Goal: Task Accomplishment & Management: Manage account settings

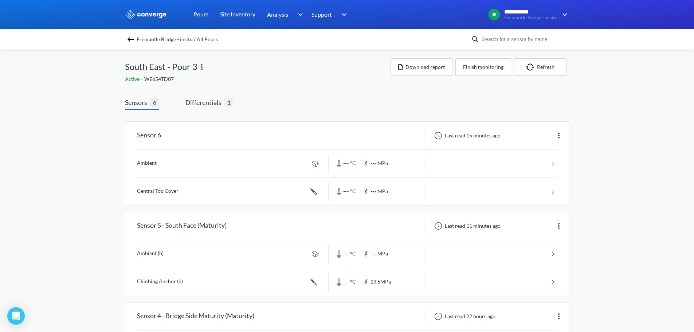
click at [205, 101] on span "Differentials" at bounding box center [205, 102] width 39 height 10
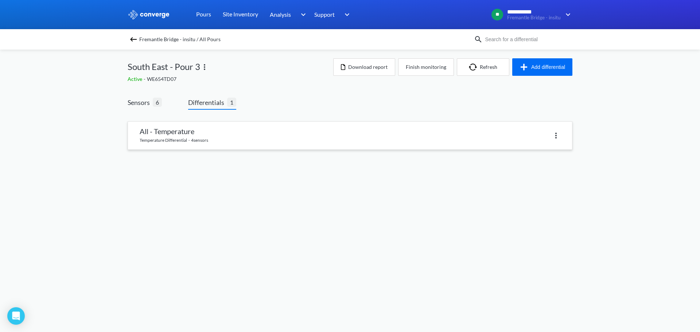
click at [187, 131] on link at bounding box center [350, 136] width 444 height 28
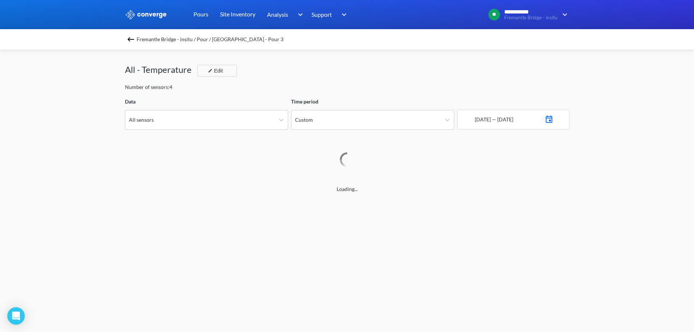
click at [310, 83] on div "Number of sensors: 4" at bounding box center [347, 87] width 445 height 8
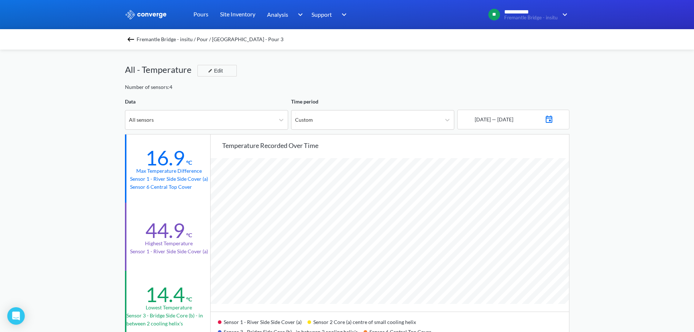
scroll to position [610, 694]
click at [248, 123] on div "All sensors" at bounding box center [199, 119] width 149 height 19
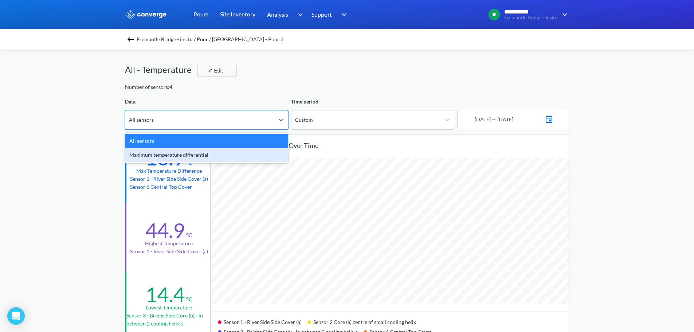
click at [221, 159] on div "Maximum temperature differential" at bounding box center [206, 155] width 163 height 14
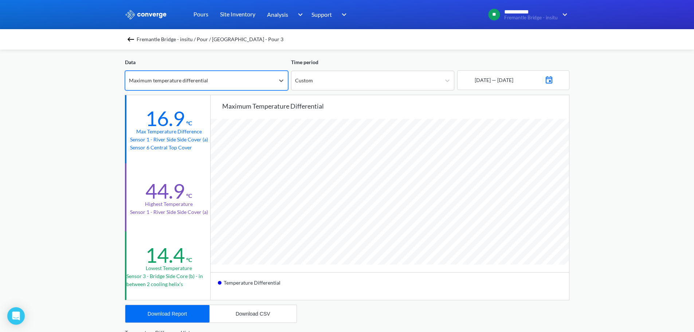
scroll to position [0, 0]
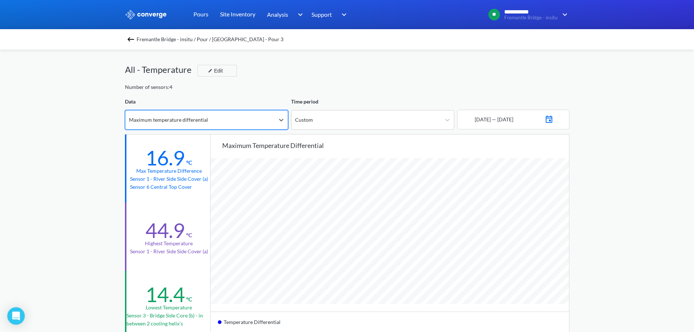
click at [175, 116] on div "Maximum temperature differential" at bounding box center [168, 120] width 79 height 8
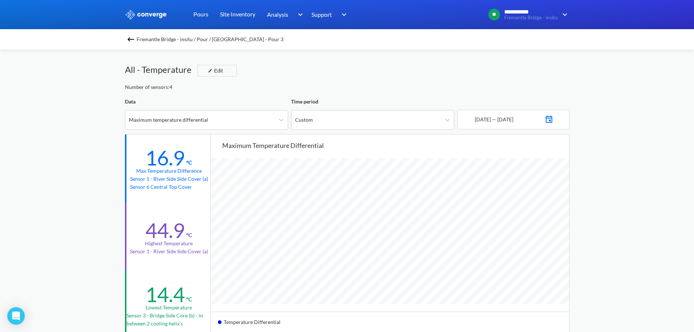
click at [101, 161] on div "**********" at bounding box center [347, 305] width 694 height 611
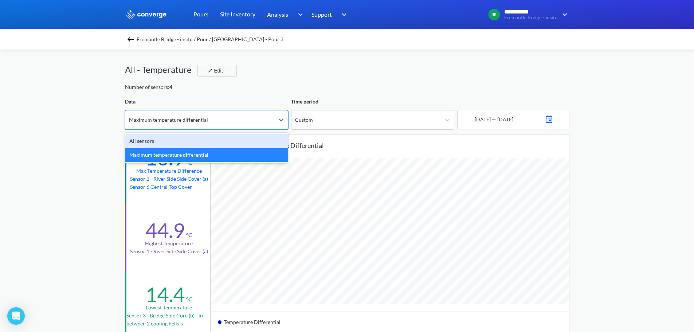
click at [182, 119] on div "Maximum temperature differential" at bounding box center [168, 120] width 79 height 8
click at [284, 73] on div "All - Temperature Edit" at bounding box center [347, 73] width 445 height 20
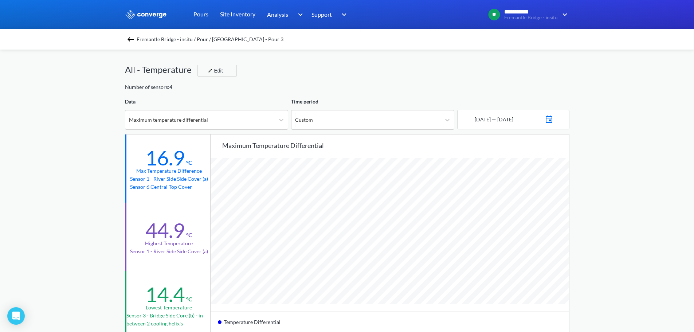
click at [175, 41] on span "Fremantle Bridge - insitu / Pour / South East - Pour 3" at bounding box center [210, 39] width 147 height 10
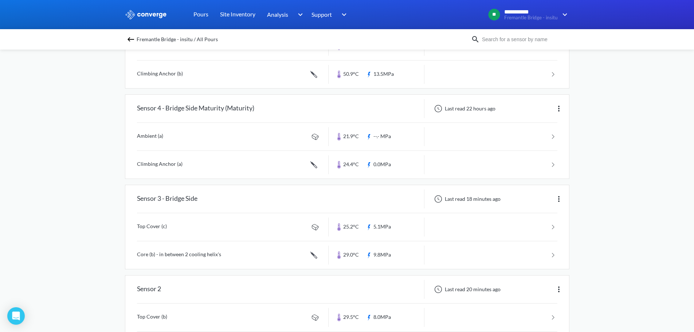
scroll to position [195, 0]
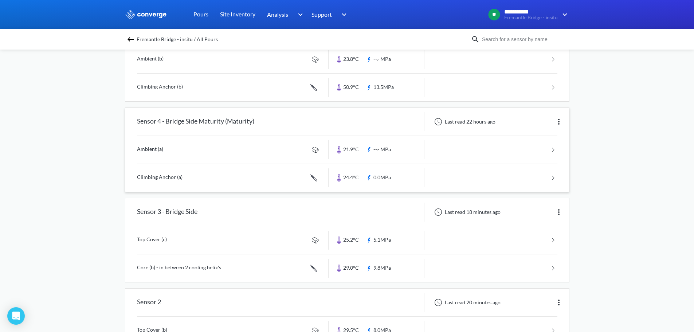
click at [561, 121] on img at bounding box center [559, 121] width 9 height 9
click at [595, 121] on div "**********" at bounding box center [347, 141] width 694 height 672
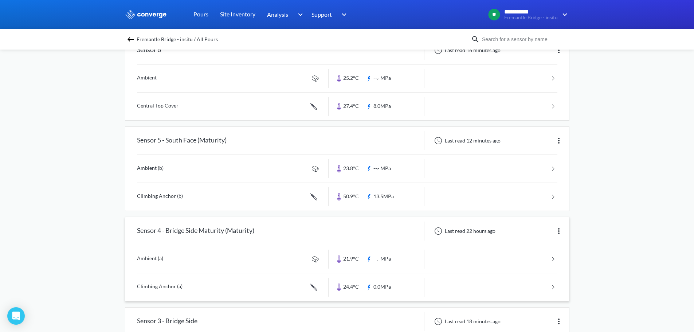
scroll to position [0, 0]
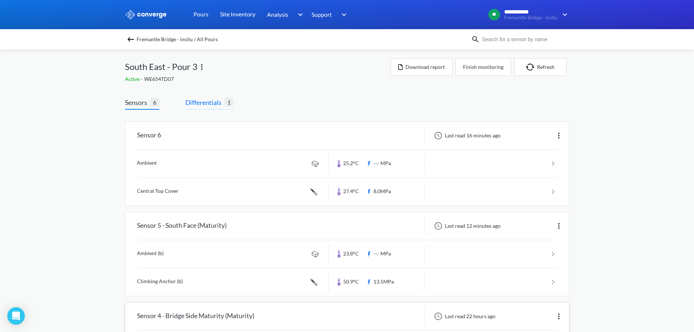
click at [213, 99] on span "Differentials" at bounding box center [205, 102] width 39 height 10
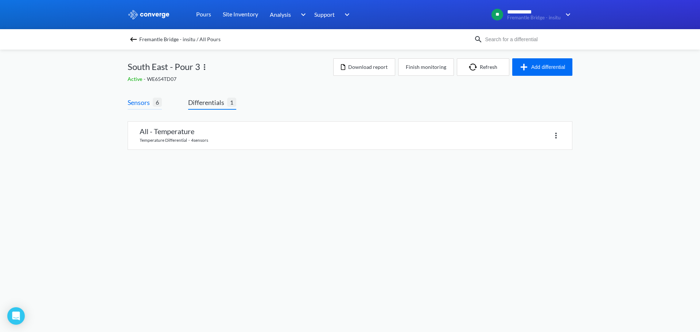
click at [153, 101] on span "6" at bounding box center [157, 102] width 9 height 9
click at [143, 106] on span "Sensors" at bounding box center [140, 102] width 25 height 10
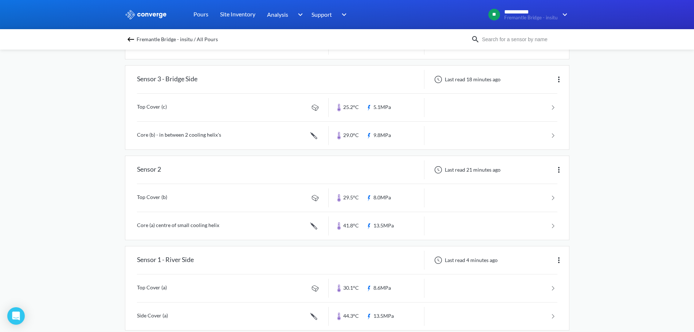
scroll to position [340, 0]
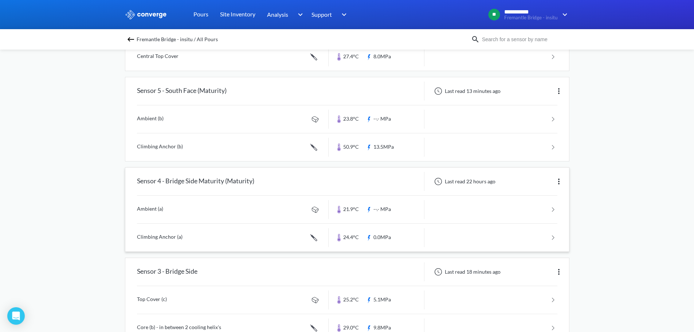
scroll to position [122, 0]
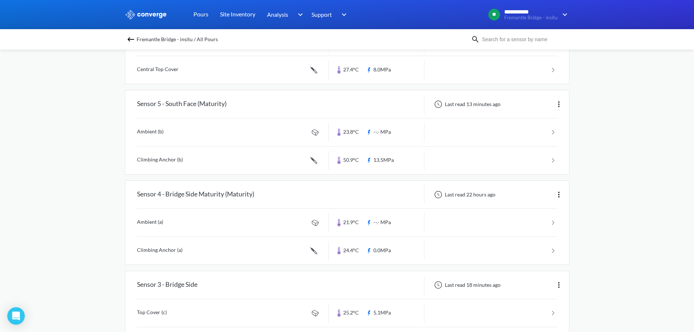
click at [81, 130] on div "**********" at bounding box center [347, 214] width 694 height 672
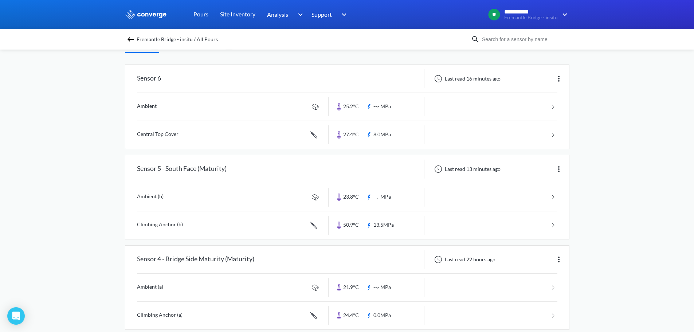
scroll to position [0, 0]
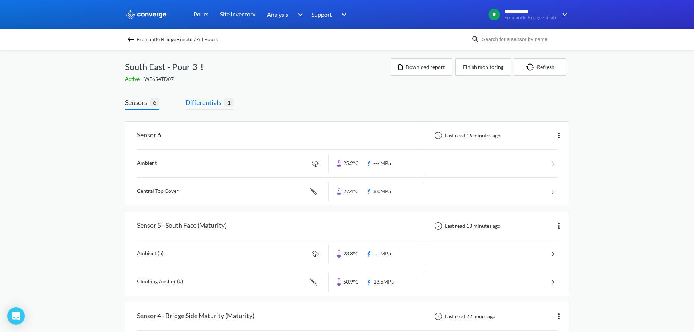
click at [198, 109] on span "Differentials 1" at bounding box center [210, 103] width 48 height 12
click at [213, 104] on span "Differentials" at bounding box center [205, 102] width 39 height 10
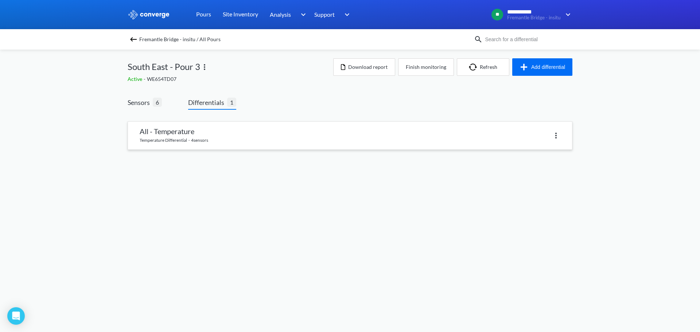
click at [183, 124] on link at bounding box center [350, 136] width 444 height 28
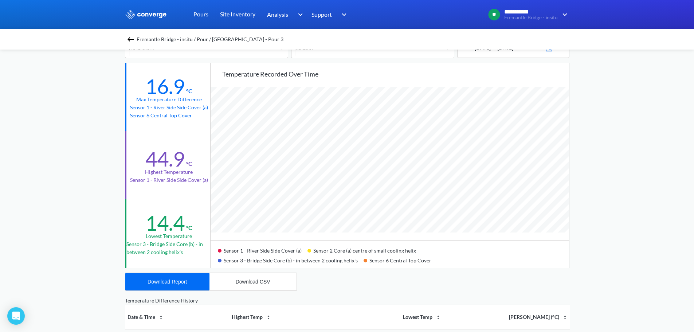
scroll to position [73, 0]
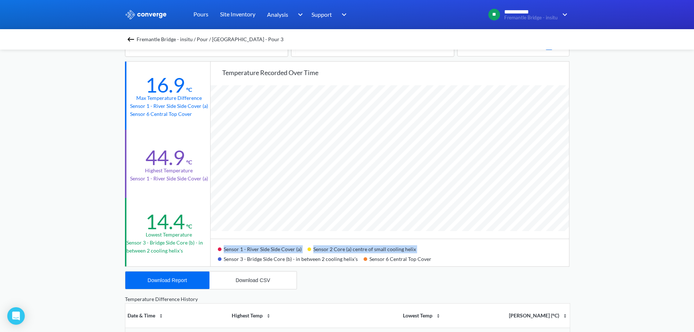
drag, startPoint x: 223, startPoint y: 258, endPoint x: 216, endPoint y: 247, distance: 12.6
click at [216, 247] on div "Sensor 1 - River Side Side Cover (a) Sensor 2 Core (a) centre of small cooling …" at bounding box center [390, 253] width 359 height 28
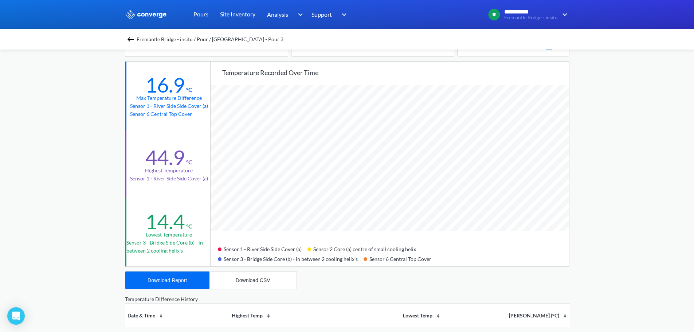
click at [202, 38] on span "Fremantle Bridge - insitu / Pour / South East - Pour 3" at bounding box center [210, 39] width 147 height 10
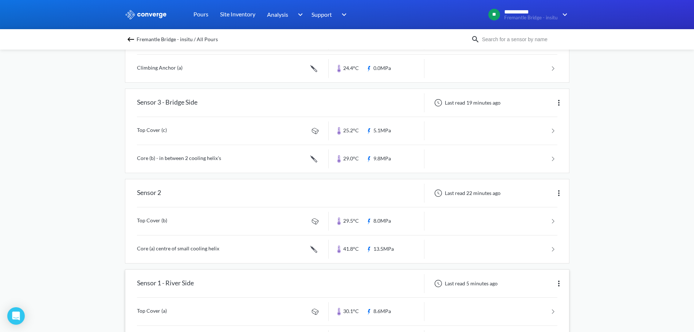
scroll to position [340, 0]
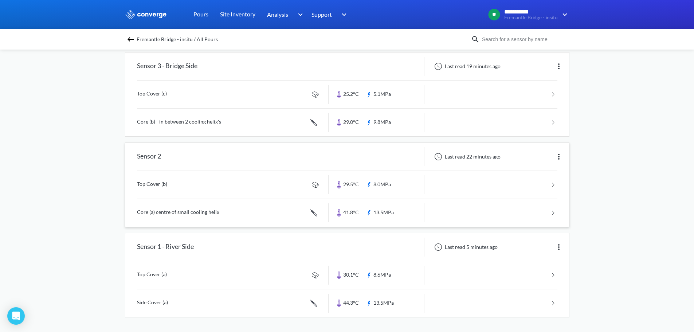
click at [559, 154] on img at bounding box center [559, 156] width 9 height 9
click at [536, 158] on div "Edit" at bounding box center [540, 157] width 47 height 14
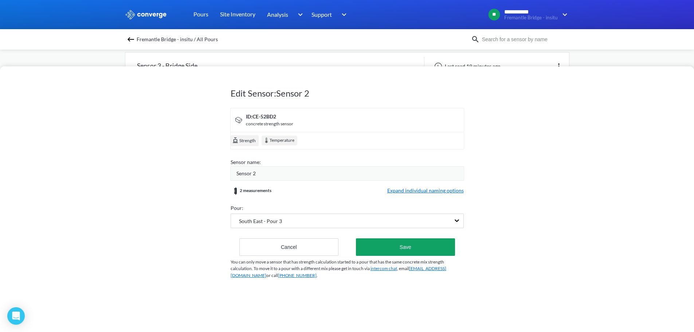
click at [445, 187] on span "Expand individual naming options" at bounding box center [425, 191] width 77 height 9
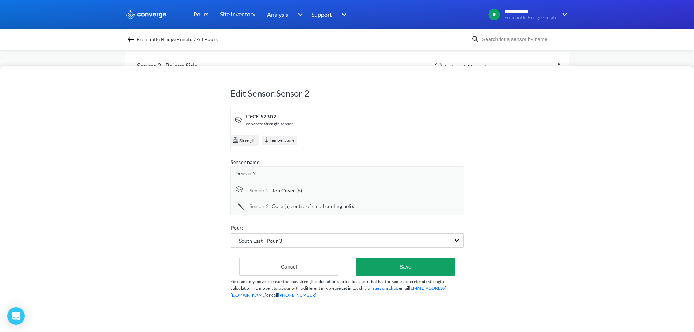
click at [294, 207] on span "Core (a) centre of small cooling helix" at bounding box center [313, 206] width 82 height 8
drag, startPoint x: 297, startPoint y: 205, endPoint x: 417, endPoint y: 206, distance: 120.6
click at [417, 206] on input "Core (a) centre of small cooling helix" at bounding box center [366, 206] width 188 height 15
type input "Core (a)"
click at [407, 263] on button "Save" at bounding box center [405, 267] width 99 height 17
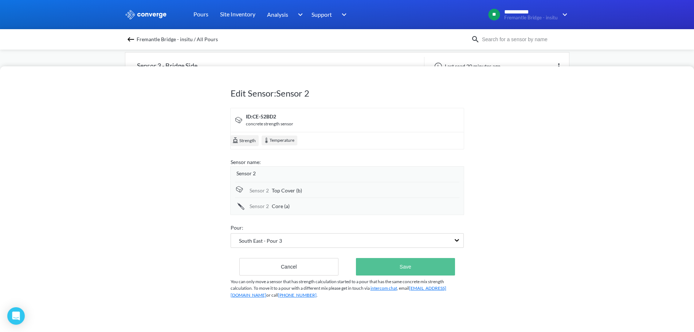
click at [424, 267] on button "Save" at bounding box center [405, 266] width 99 height 17
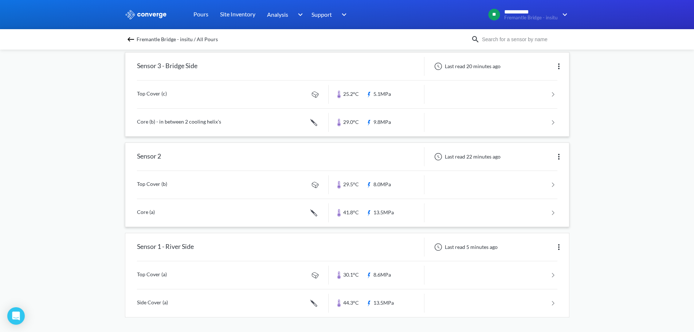
click at [559, 65] on img at bounding box center [559, 66] width 9 height 9
click at [558, 67] on img at bounding box center [559, 66] width 9 height 9
click at [544, 67] on div "Edit" at bounding box center [540, 66] width 47 height 14
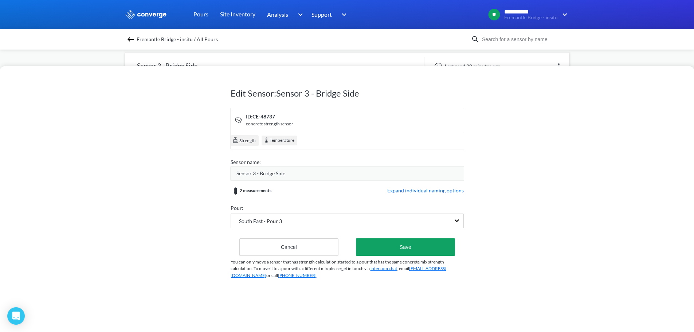
click at [251, 172] on span "Sensor 3 - Bridge Side" at bounding box center [261, 173] width 49 height 8
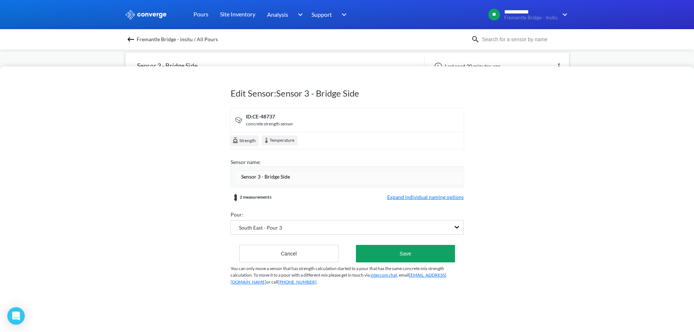
click at [257, 175] on input "Sensor 3 - Bridge Side" at bounding box center [350, 176] width 227 height 15
click at [258, 175] on input "Sensor 3 - Bridge Side" at bounding box center [350, 176] width 227 height 15
type input "Sensor 1 - River Side"
click at [291, 193] on div "2 measurements Expand individual naming options" at bounding box center [347, 197] width 233 height 9
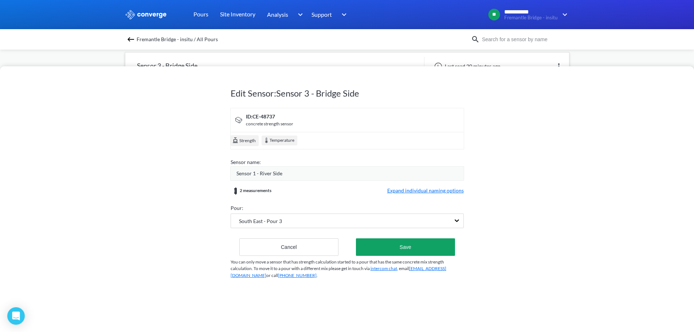
click at [406, 191] on span "Expand individual naming options" at bounding box center [425, 191] width 77 height 9
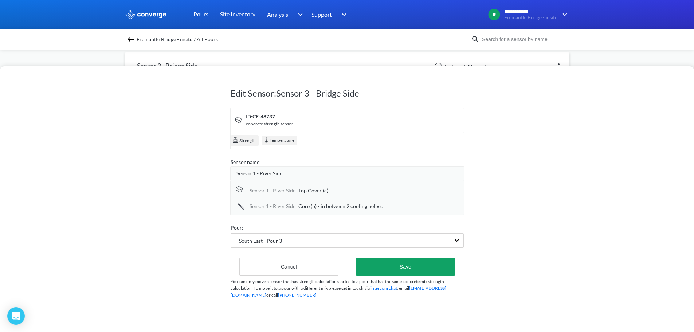
click at [328, 195] on div "Sensor 1 - River Side Top Cover (c)" at bounding box center [347, 190] width 225 height 16
click at [325, 192] on span "Top Cover (c)" at bounding box center [313, 191] width 30 height 8
click at [328, 191] on input "Top Cover (c)" at bounding box center [378, 191] width 161 height 15
type input "Top Cover (a)"
click at [302, 210] on span "Core (b) - in between 2 cooling helix's" at bounding box center [340, 206] width 84 height 8
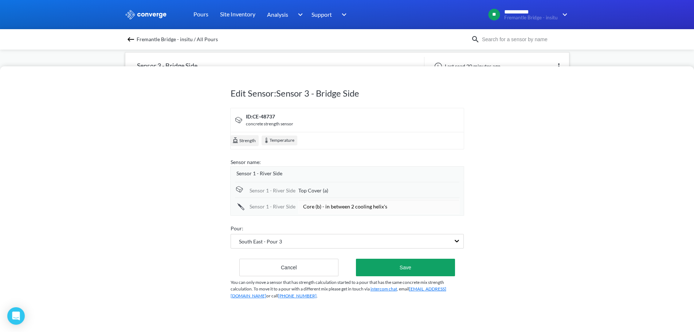
click at [302, 208] on input "Core (b) - in between 2 cooling helix's" at bounding box center [378, 206] width 161 height 15
click at [310, 206] on input "Core (b) - in between 2 cooling helix's" at bounding box center [378, 206] width 161 height 15
type input "Side Cover (a)"
click at [124, 204] on div "Edit Sensor: Sensor 3 - Bridge Side ID: CE-48737 concrete strength sensor Stren…" at bounding box center [347, 199] width 694 height 266
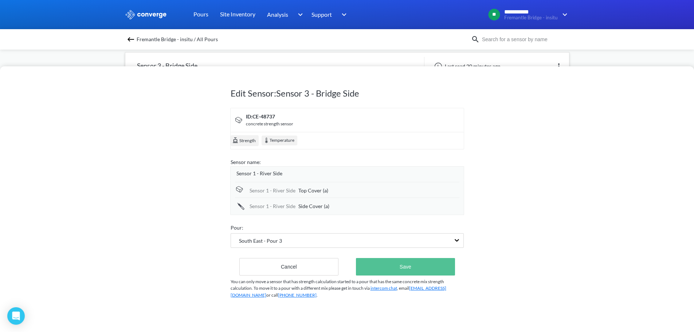
click at [410, 258] on button "Save" at bounding box center [405, 266] width 99 height 17
click at [489, 266] on div "Edit Sensor: Sensor 3 - Bridge Side ID: CE-48737 concrete strength sensor Stren…" at bounding box center [347, 199] width 694 height 266
click at [423, 265] on button "Save" at bounding box center [405, 266] width 99 height 17
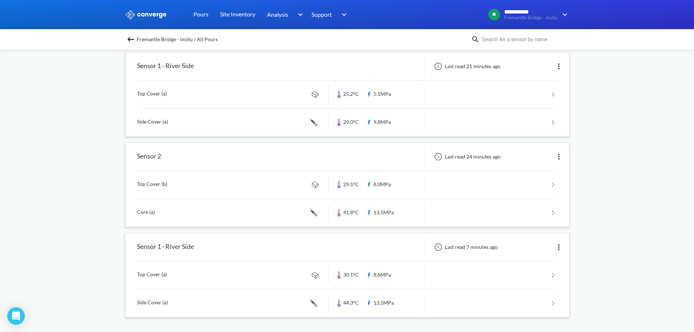
click at [558, 248] on img at bounding box center [559, 247] width 9 height 9
click at [536, 249] on div "Edit" at bounding box center [540, 247] width 47 height 14
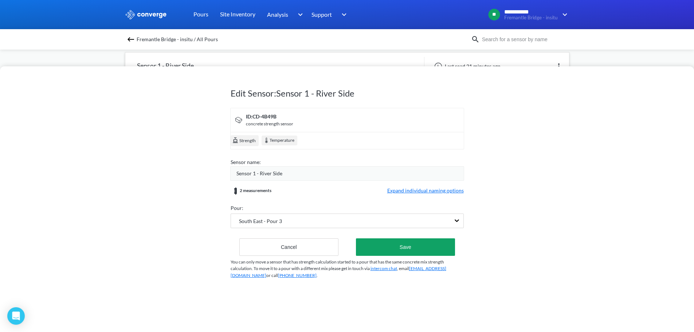
click at [440, 186] on form "ID: CD-4B49B concrete strength sensor Strength Temperature Sensor name: Sensor …" at bounding box center [347, 182] width 233 height 148
drag, startPoint x: 305, startPoint y: 172, endPoint x: 297, endPoint y: 172, distance: 7.7
click at [297, 172] on div "Sensor 1 - River Side" at bounding box center [350, 173] width 227 height 8
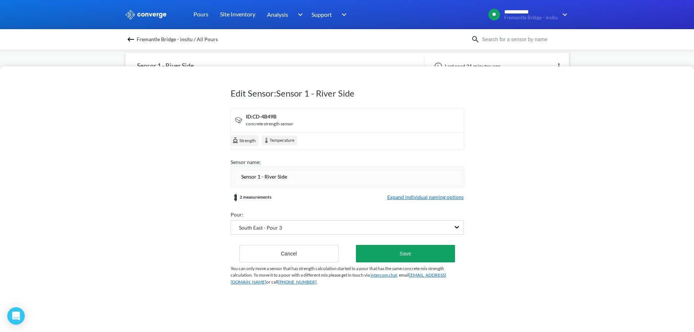
click at [258, 173] on input "Sensor 1 - River Side" at bounding box center [350, 176] width 227 height 15
type input "Sensor 3 - Bridge Side"
click at [433, 196] on form "ID: CD-4B49B concrete strength sensor Strength Temperature Sensor name: Sensor …" at bounding box center [347, 185] width 233 height 155
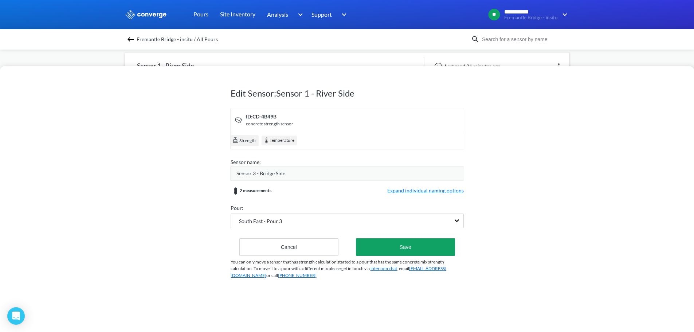
click at [415, 191] on span "Expand individual naming options" at bounding box center [425, 191] width 77 height 9
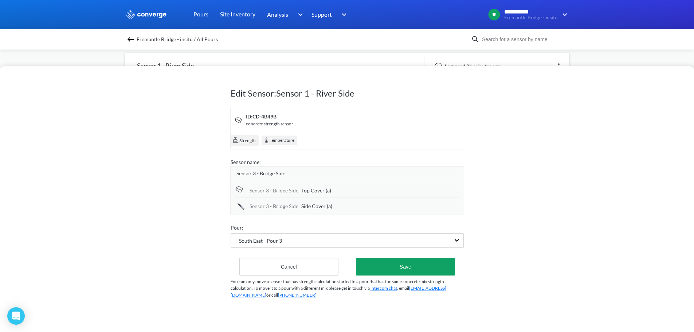
click at [311, 190] on span "Top Cover (a)" at bounding box center [316, 191] width 30 height 8
type input "Top Cover (c)"
click at [340, 206] on div "Side Cover (a)" at bounding box center [380, 207] width 158 height 8
drag, startPoint x: 340, startPoint y: 206, endPoint x: 246, endPoint y: 190, distance: 95.3
click at [246, 190] on div "Sensor 3 - Bridge Side Top Cover (c) Sensor 3 - Bridge Side Side Cover (a)" at bounding box center [347, 198] width 225 height 32
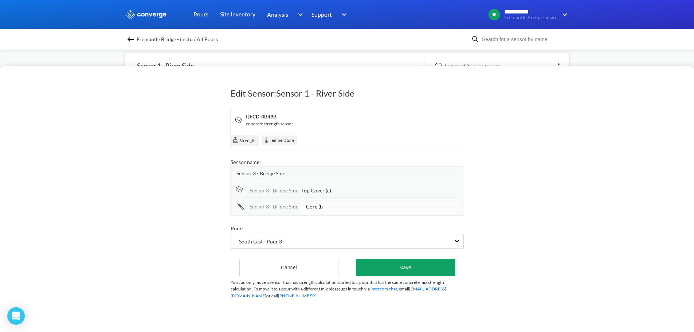
type input "Core (b)"
click at [433, 271] on button "Save" at bounding box center [405, 266] width 99 height 17
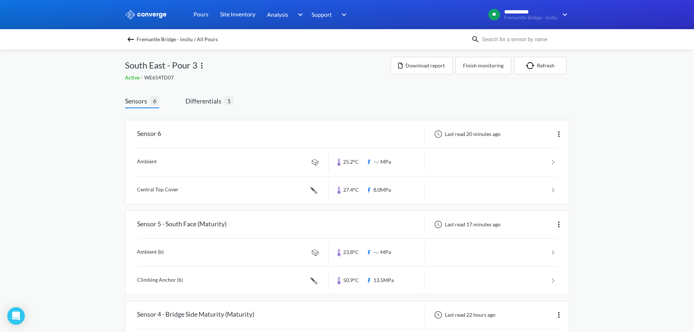
scroll to position [0, 0]
click at [215, 99] on span "Differentials" at bounding box center [205, 102] width 39 height 10
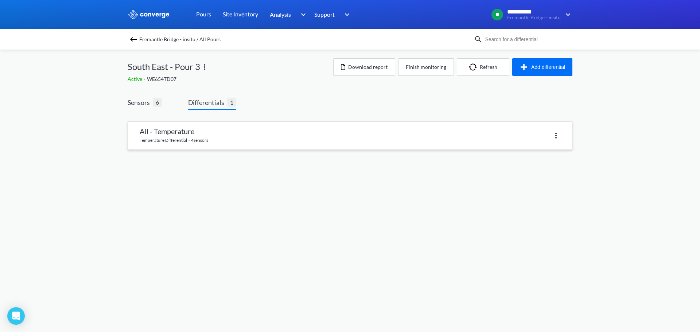
click at [212, 132] on link at bounding box center [350, 136] width 444 height 28
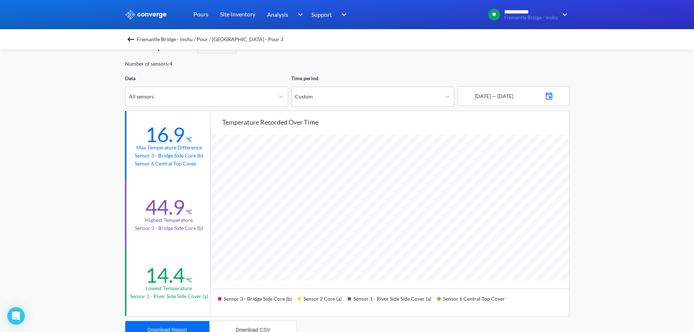
scroll to position [36, 0]
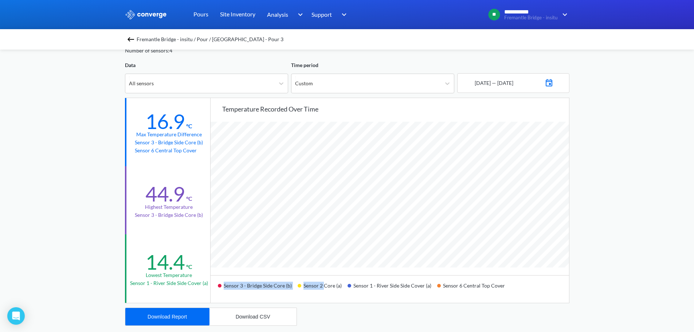
drag, startPoint x: 324, startPoint y: 286, endPoint x: 219, endPoint y: 287, distance: 104.2
click at [219, 287] on div "Sensor 3 - Bridge Side Core (b) Sensor 2 Core (a) Sensor 1 - River Side Side Co…" at bounding box center [390, 289] width 359 height 28
drag, startPoint x: 341, startPoint y: 286, endPoint x: 217, endPoint y: 283, distance: 124.3
click at [217, 283] on div "Sensor 3 - Bridge Side Core (b) Sensor 2 Core (a) Sensor 1 - River Side Side Co…" at bounding box center [390, 289] width 359 height 28
click at [391, 289] on div "Sensor 1 - River Side Side Cover (a)" at bounding box center [393, 288] width 90 height 17
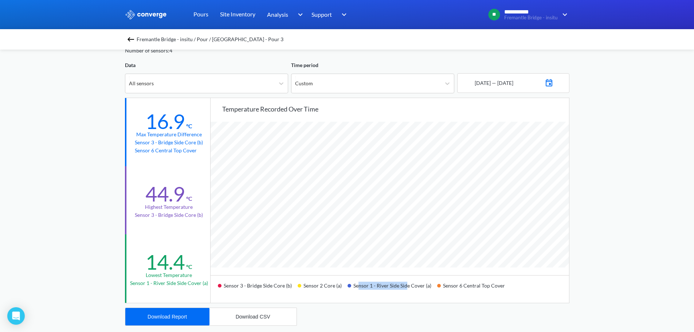
drag, startPoint x: 358, startPoint y: 280, endPoint x: 404, endPoint y: 288, distance: 46.9
click at [404, 288] on div "Sensor 1 - River Side Side Cover (a)" at bounding box center [393, 288] width 90 height 17
drag, startPoint x: 309, startPoint y: 211, endPoint x: 313, endPoint y: 210, distance: 3.7
click at [313, 210] on td "Sensor 3 - Bridge Side Core (b) - in between 2 cooling helix's" at bounding box center [318, 208] width 135 height 9
click at [554, 83] on img at bounding box center [549, 82] width 9 height 10
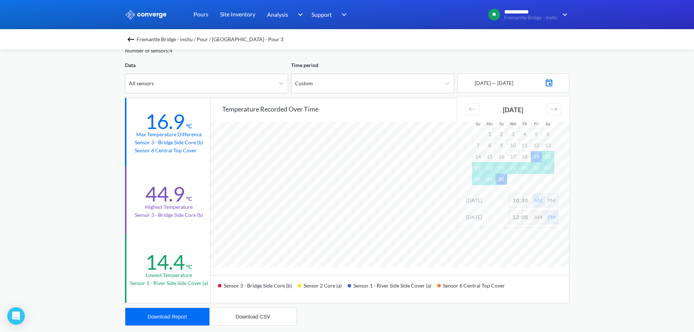
click at [488, 64] on div "19 - 09 - 2025 — 30 - 09 - 2025 Su Mo Tu We Th Fr Sa August 2025 1 2 3 4 5 6 7 …" at bounding box center [511, 77] width 115 height 32
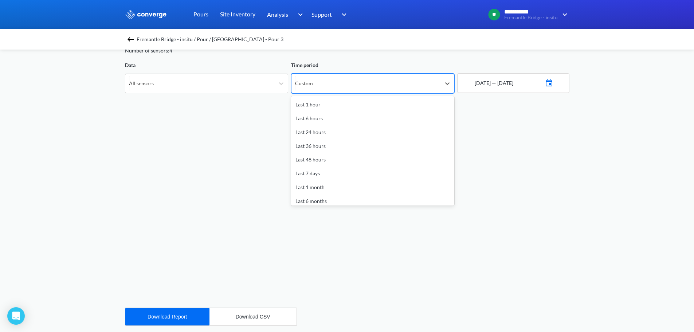
click at [386, 83] on div "Custom" at bounding box center [366, 83] width 149 height 19
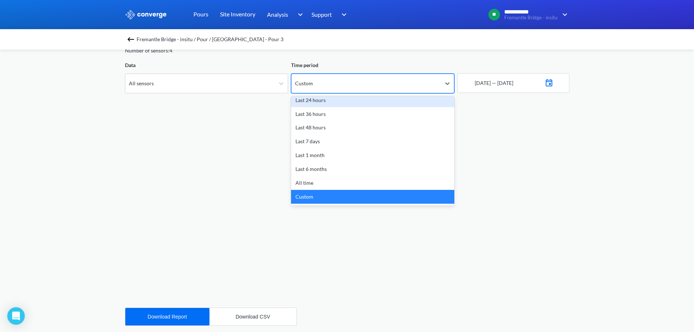
click at [338, 102] on div "Last 24 hours" at bounding box center [372, 100] width 163 height 14
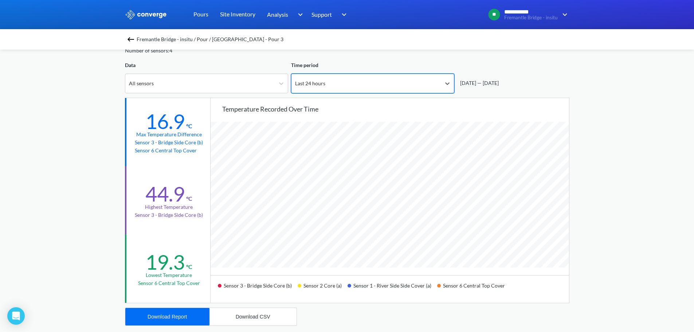
scroll to position [610, 694]
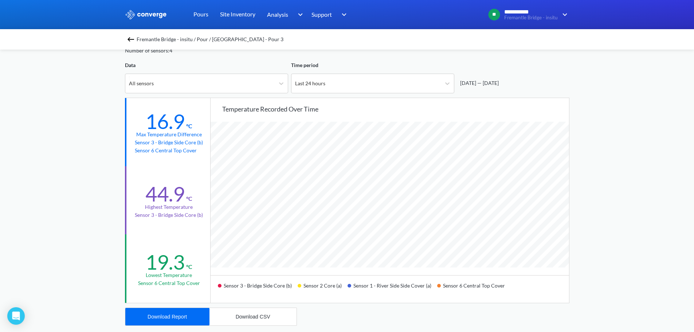
click at [311, 190] on td "Temp Diff" at bounding box center [318, 189] width 135 height 9
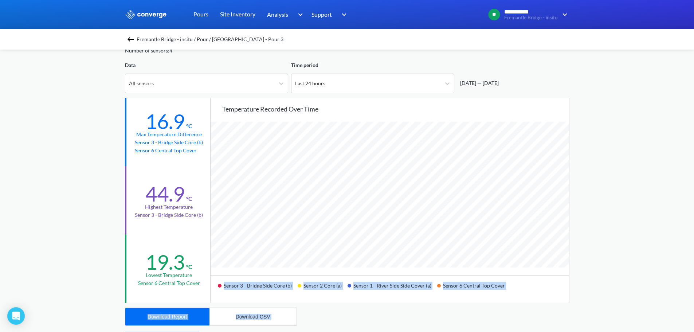
click at [263, 216] on body "**********" at bounding box center [347, 130] width 694 height 332
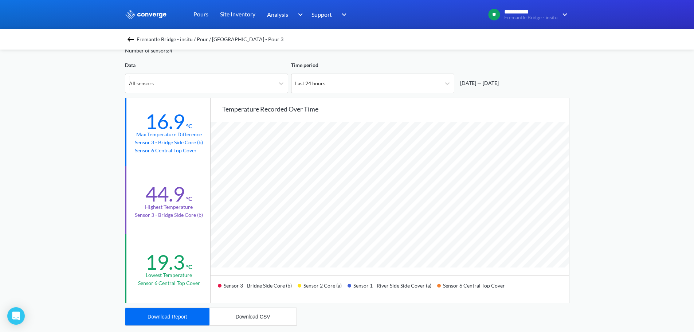
click at [354, 204] on td "Sensor 3 - Bridge Side Core (b) - in between 2 cooling helix's" at bounding box center [318, 208] width 135 height 9
drag, startPoint x: 429, startPoint y: 286, endPoint x: 354, endPoint y: 289, distance: 75.1
click at [354, 289] on div "Sensor 1 - River Side Side Cover (a)" at bounding box center [393, 288] width 90 height 17
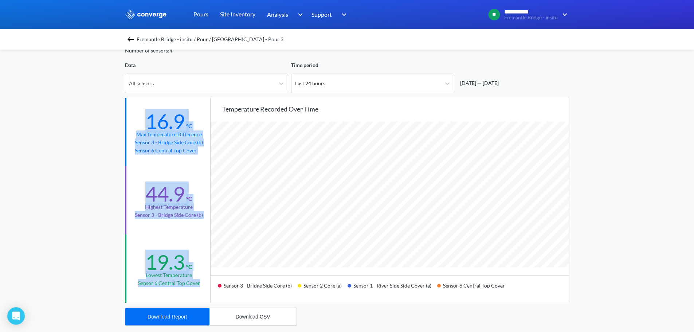
drag, startPoint x: 200, startPoint y: 287, endPoint x: 143, endPoint y: 120, distance: 176.2
click at [143, 120] on div "16.9 °C Max temperature difference Sensor 3 - Bridge Side Core (b) Sensor 6 Cen…" at bounding box center [167, 200] width 85 height 205
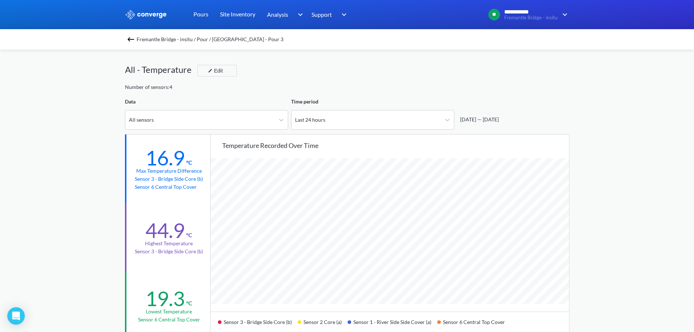
scroll to position [610, 694]
click at [203, 122] on div "All sensors" at bounding box center [199, 119] width 149 height 19
click at [133, 39] on img at bounding box center [130, 39] width 9 height 9
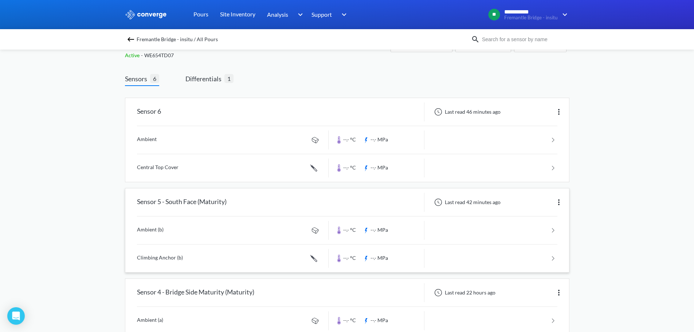
scroll to position [36, 0]
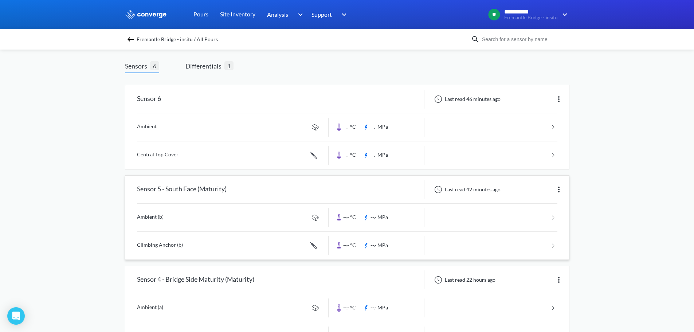
click at [223, 188] on div "Sensor 5 - South Face (Maturity)" at bounding box center [182, 189] width 90 height 19
click at [221, 201] on div "Sensor 5 - South Face (Maturity) Last read 42 minutes ago" at bounding box center [347, 190] width 444 height 28
click at [204, 241] on link at bounding box center [347, 246] width 421 height 28
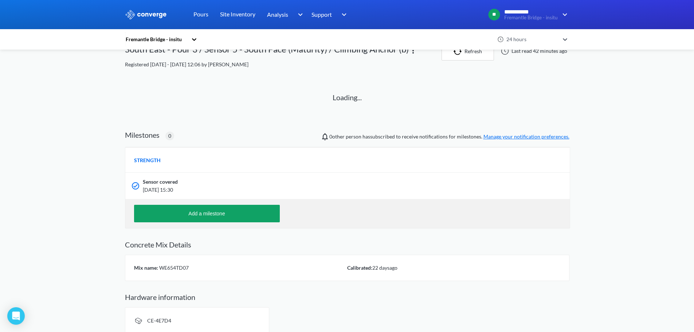
scroll to position [25, 0]
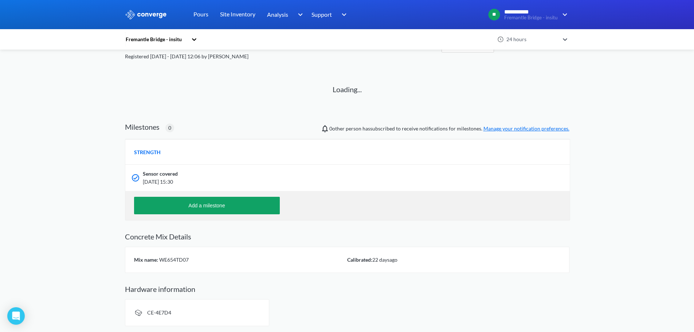
click at [316, 293] on h2 "Hardware information" at bounding box center [347, 289] width 445 height 9
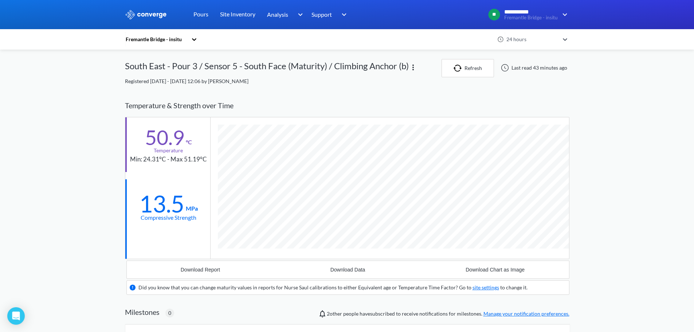
scroll to position [466, 445]
drag, startPoint x: 134, startPoint y: 158, endPoint x: 201, endPoint y: 161, distance: 66.8
click at [201, 161] on div "Min: 24.31°C - Max 51.19°C" at bounding box center [168, 160] width 77 height 10
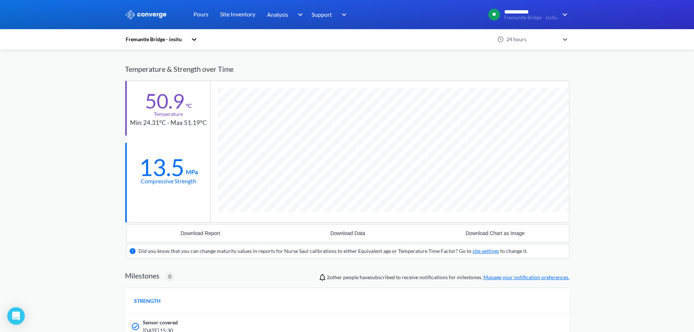
click at [74, 186] on div "**********" at bounding box center [347, 229] width 694 height 530
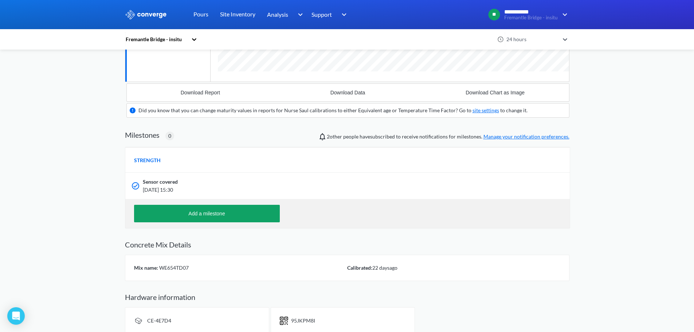
scroll to position [182, 0]
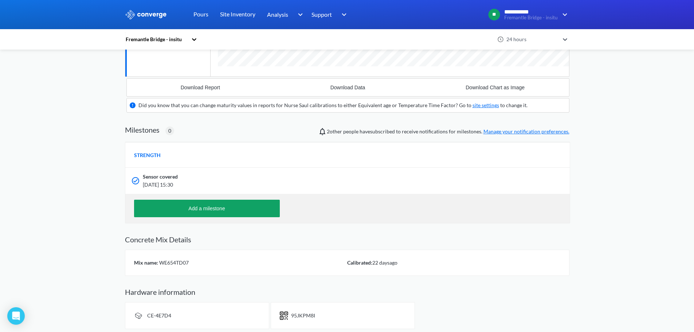
click at [340, 175] on div "Sensor covered" at bounding box center [310, 177] width 335 height 8
click at [98, 298] on div "**********" at bounding box center [347, 83] width 694 height 530
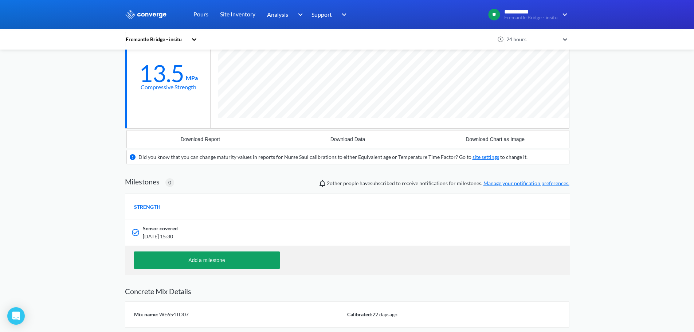
scroll to position [0, 0]
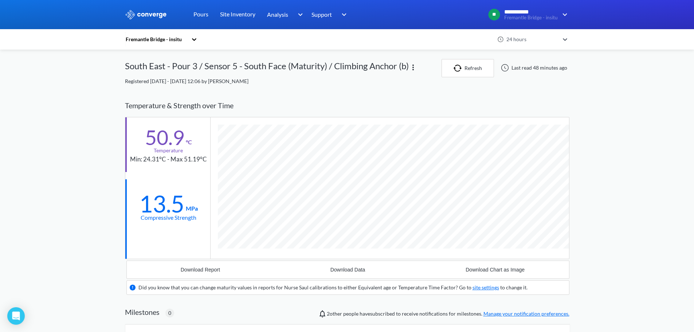
scroll to position [466, 445]
